Goal: Information Seeking & Learning: Learn about a topic

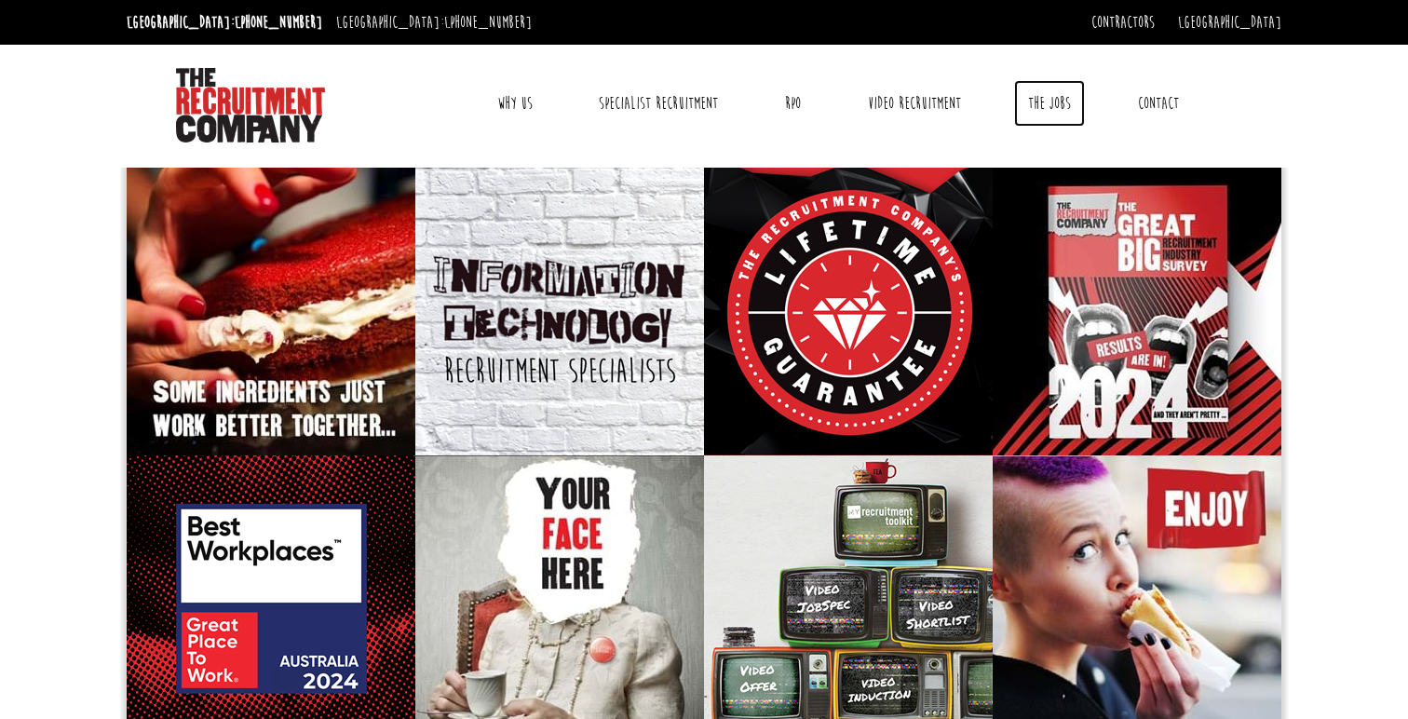
click at [1041, 100] on link "The Jobs" at bounding box center [1049, 103] width 71 height 47
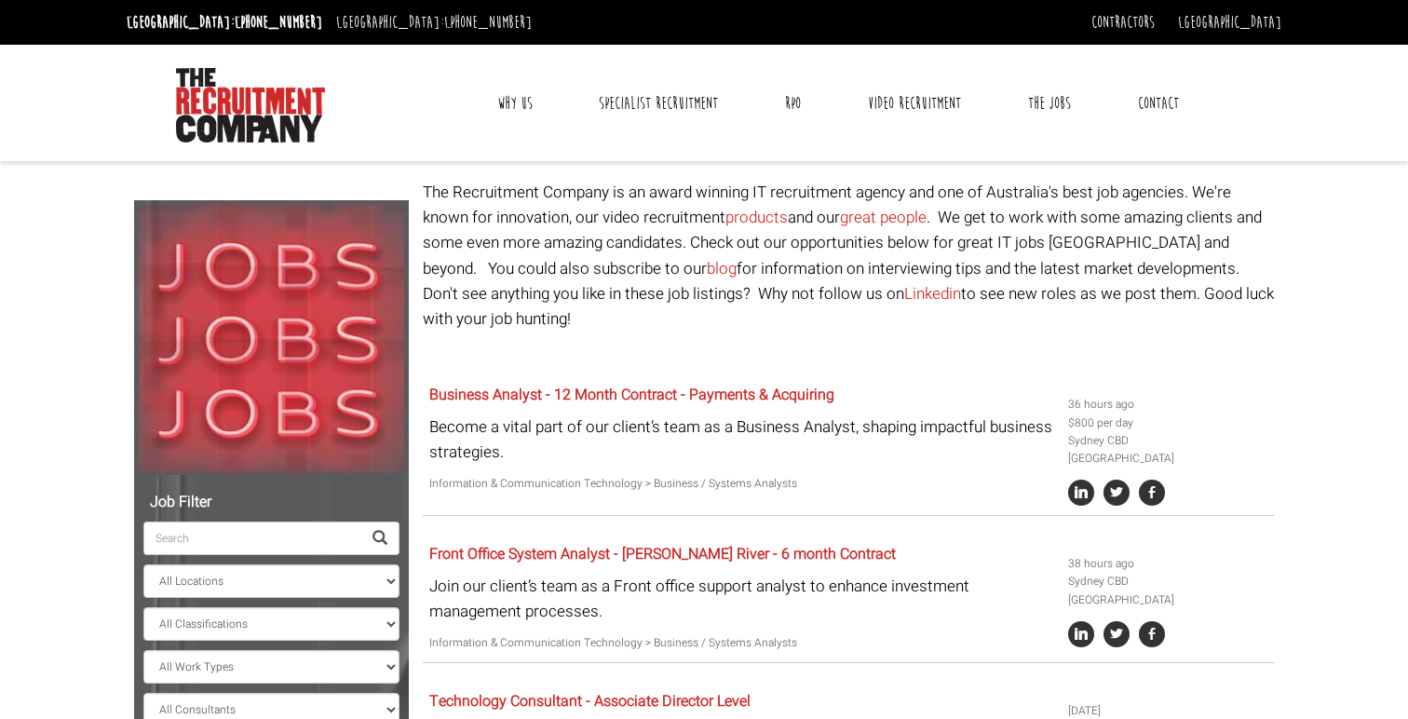
click at [209, 547] on input "search" at bounding box center [252, 539] width 218 height 34
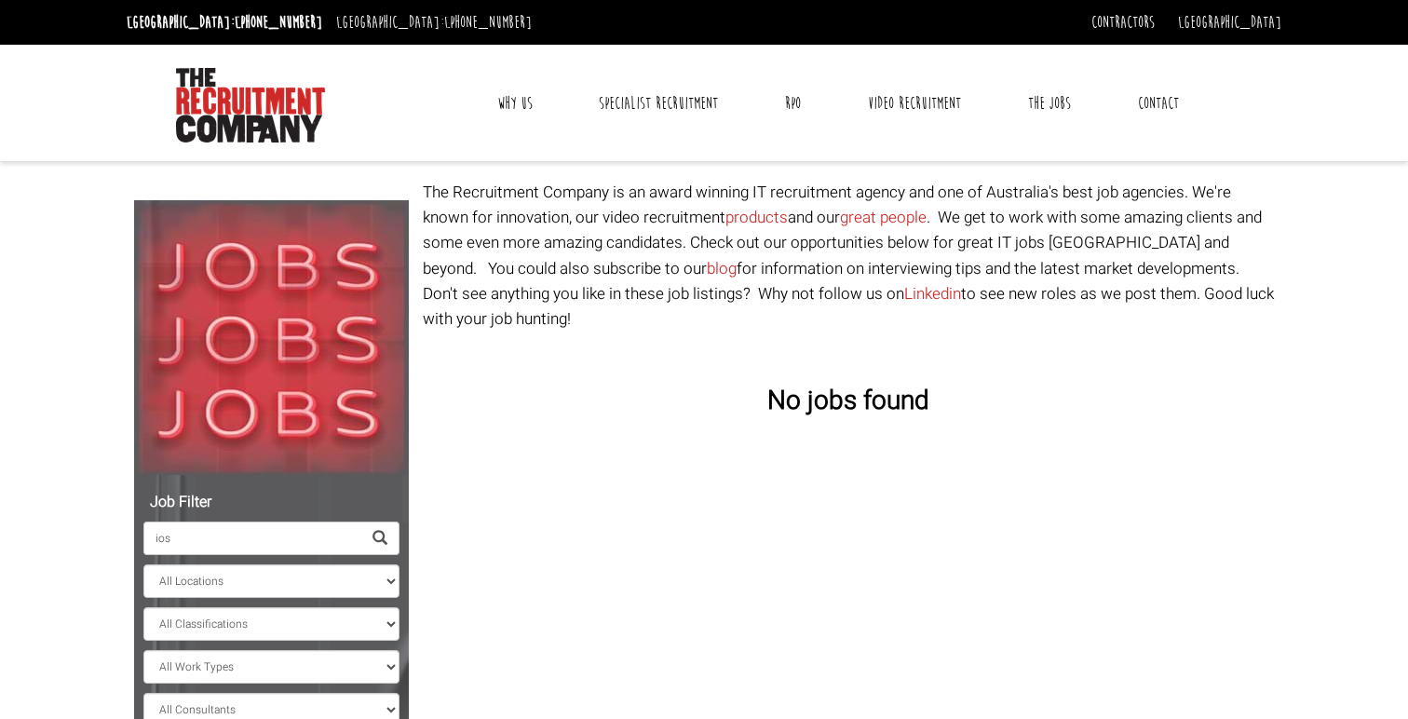
click at [167, 537] on input "ios" at bounding box center [252, 539] width 218 height 34
type input "m"
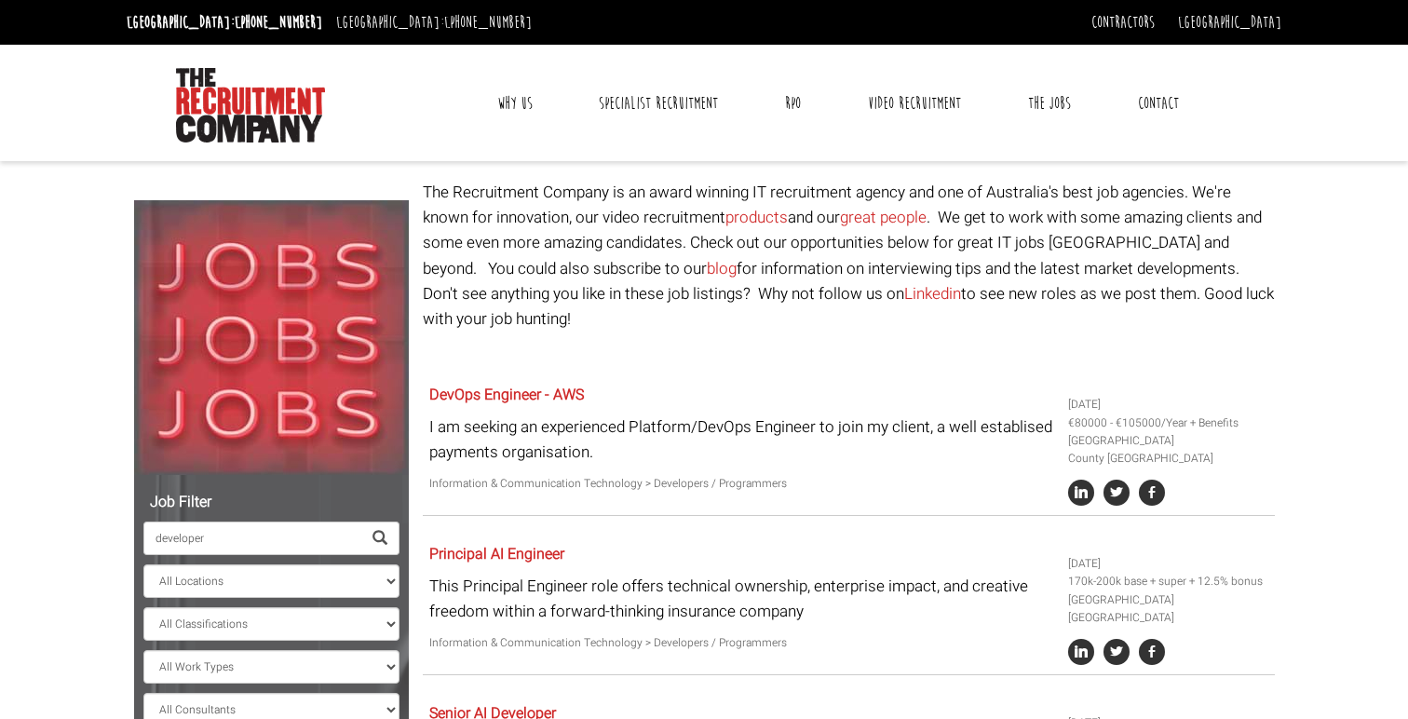
type input "developer"
click at [500, 384] on link "DevOps Engineer - AWS" at bounding box center [506, 395] width 155 height 22
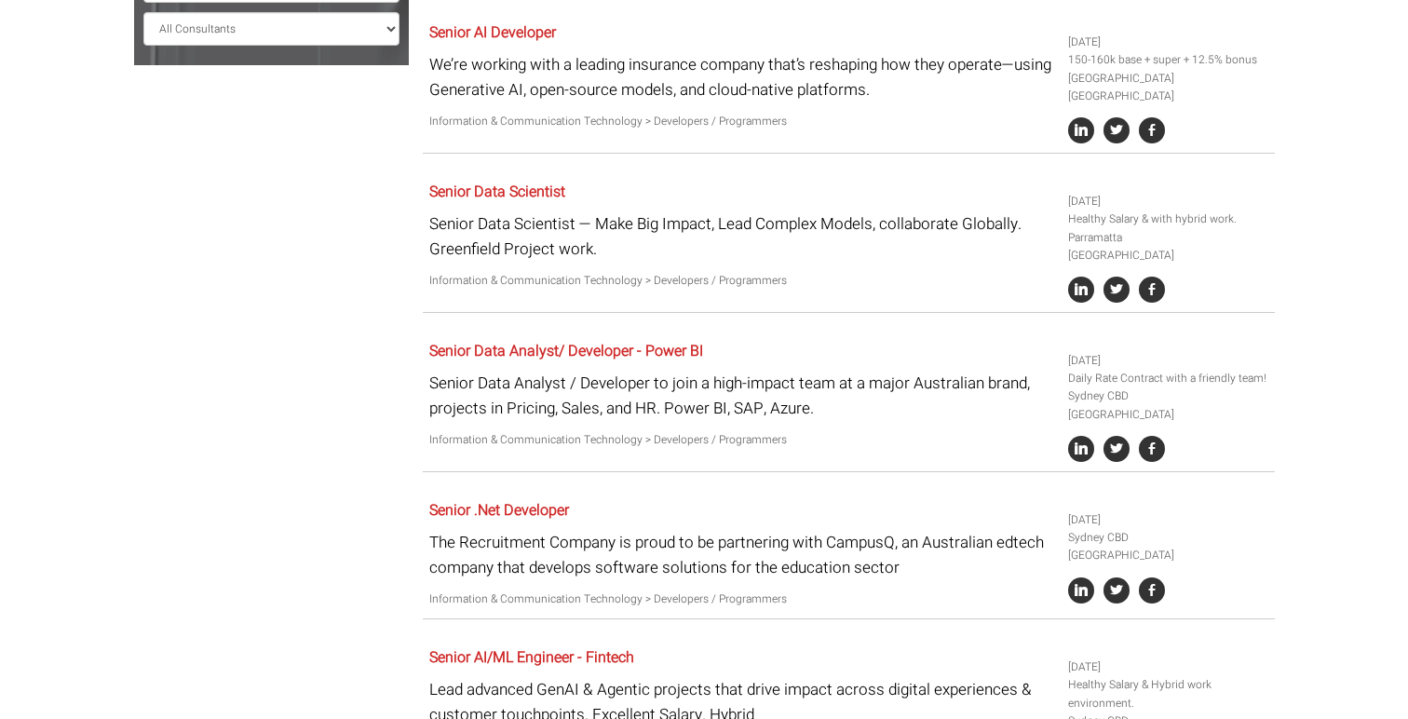
scroll to position [1054, 0]
